Goal: Information Seeking & Learning: Learn about a topic

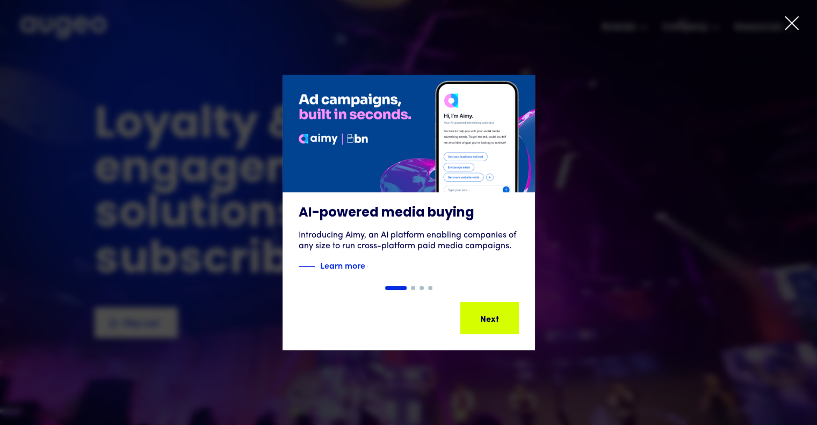
click at [792, 24] on icon at bounding box center [792, 23] width 13 height 13
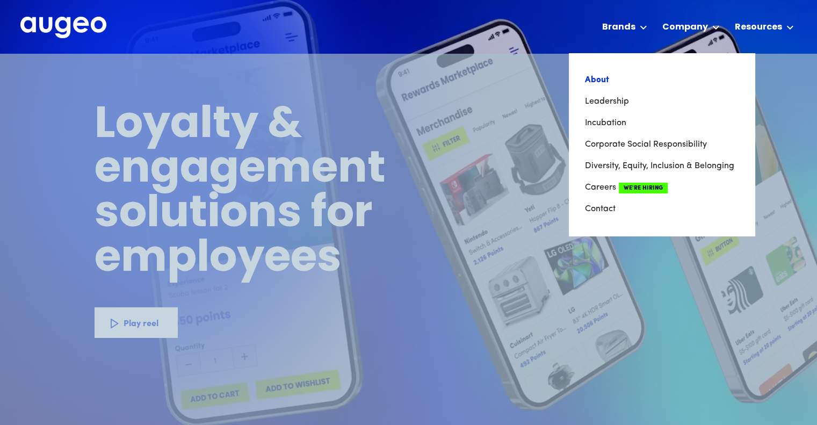
click at [598, 84] on link "About" at bounding box center [662, 79] width 154 height 21
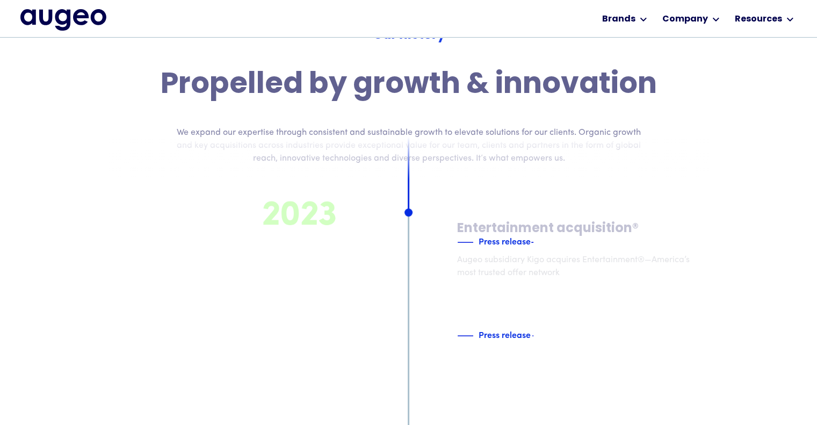
scroll to position [4300, 0]
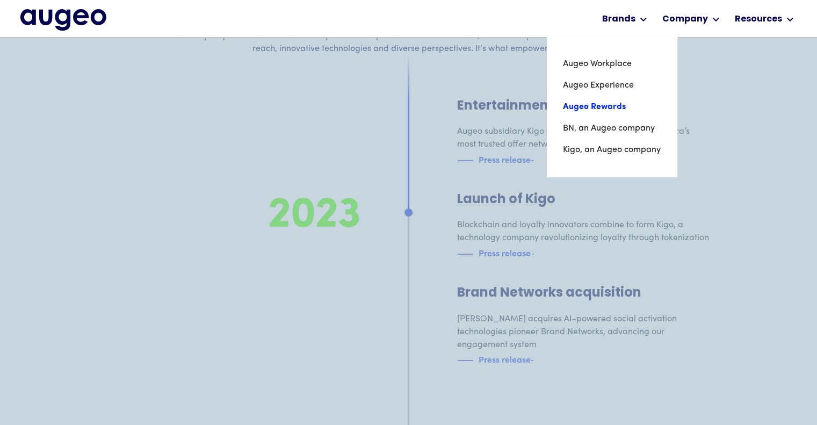
click at [598, 106] on link "Augeo Rewards" at bounding box center [612, 106] width 98 height 21
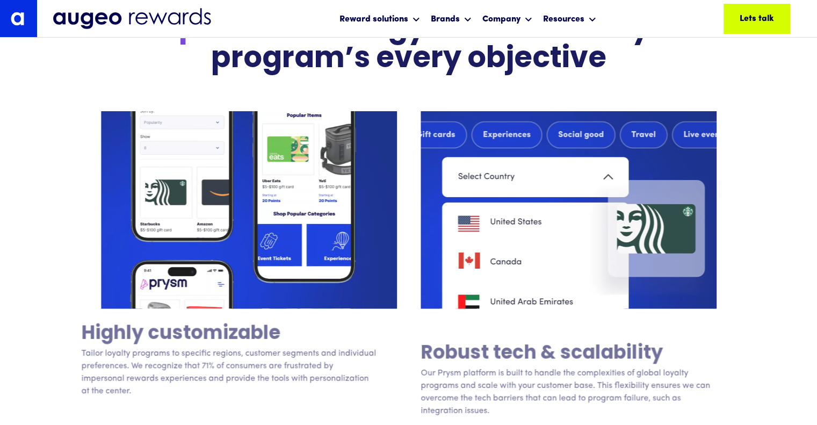
scroll to position [2472, 0]
